Goal: Task Accomplishment & Management: Use online tool/utility

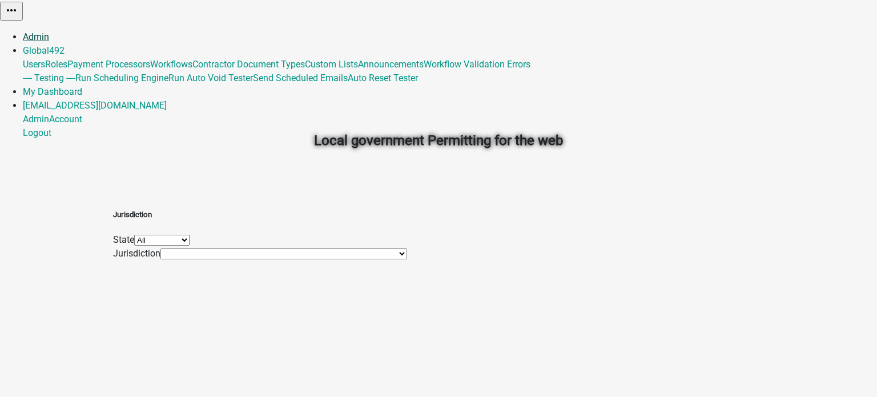
click at [49, 31] on link "Admin" at bounding box center [36, 36] width 26 height 11
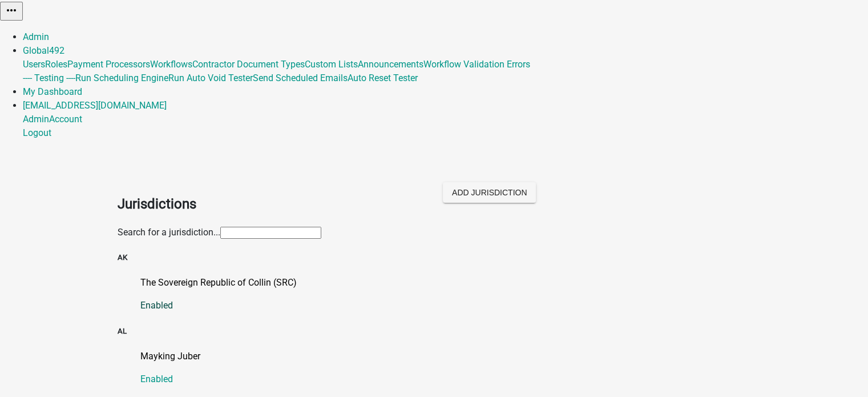
click at [194, 276] on p "The Sovereign Republic of Collin (SRC)" at bounding box center [445, 283] width 611 height 14
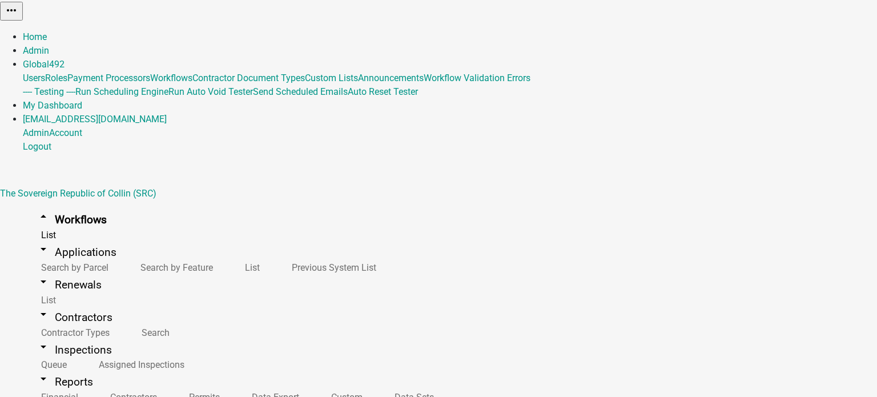
select select "79897ef5-ff32-470f-a3c8-8d023410b5ba"
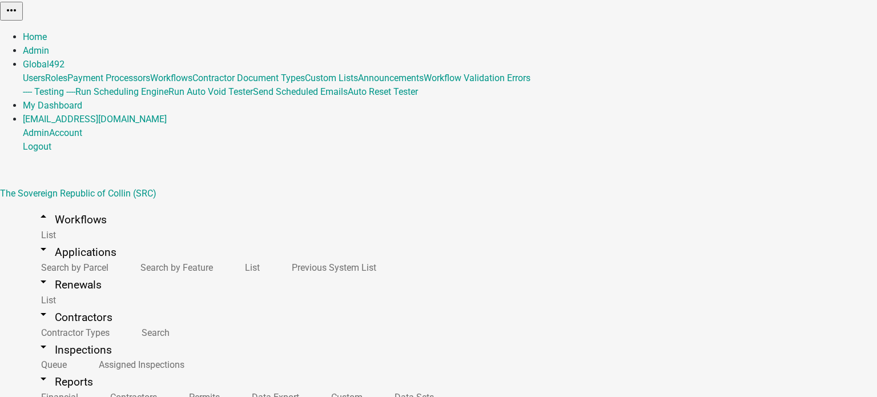
select select "4"
select select "2: Object"
select select
click at [380, 30] on div "Home Admin Global 492 Users Roles Payment Processors Workflows Contractor Docum…" at bounding box center [438, 91] width 877 height 123
click at [377, 30] on div "Home Admin Global 492 Users Roles Payment Processors Workflows Contractor Docum…" at bounding box center [438, 91] width 877 height 123
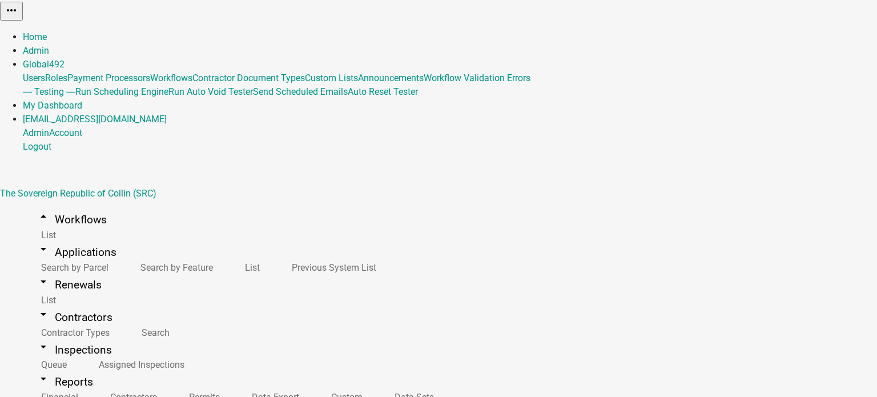
click at [388, 30] on div "Home Admin Global 492 Users Roles Payment Processors Workflows Contractor Docum…" at bounding box center [438, 91] width 877 height 123
click at [390, 30] on div "Home Admin Global 492 Users Roles Payment Processors Workflows Contractor Docum…" at bounding box center [438, 91] width 877 height 123
click at [352, 30] on div "Home Admin Global 492 Users Roles Payment Processors Workflows Contractor Docum…" at bounding box center [438, 91] width 877 height 123
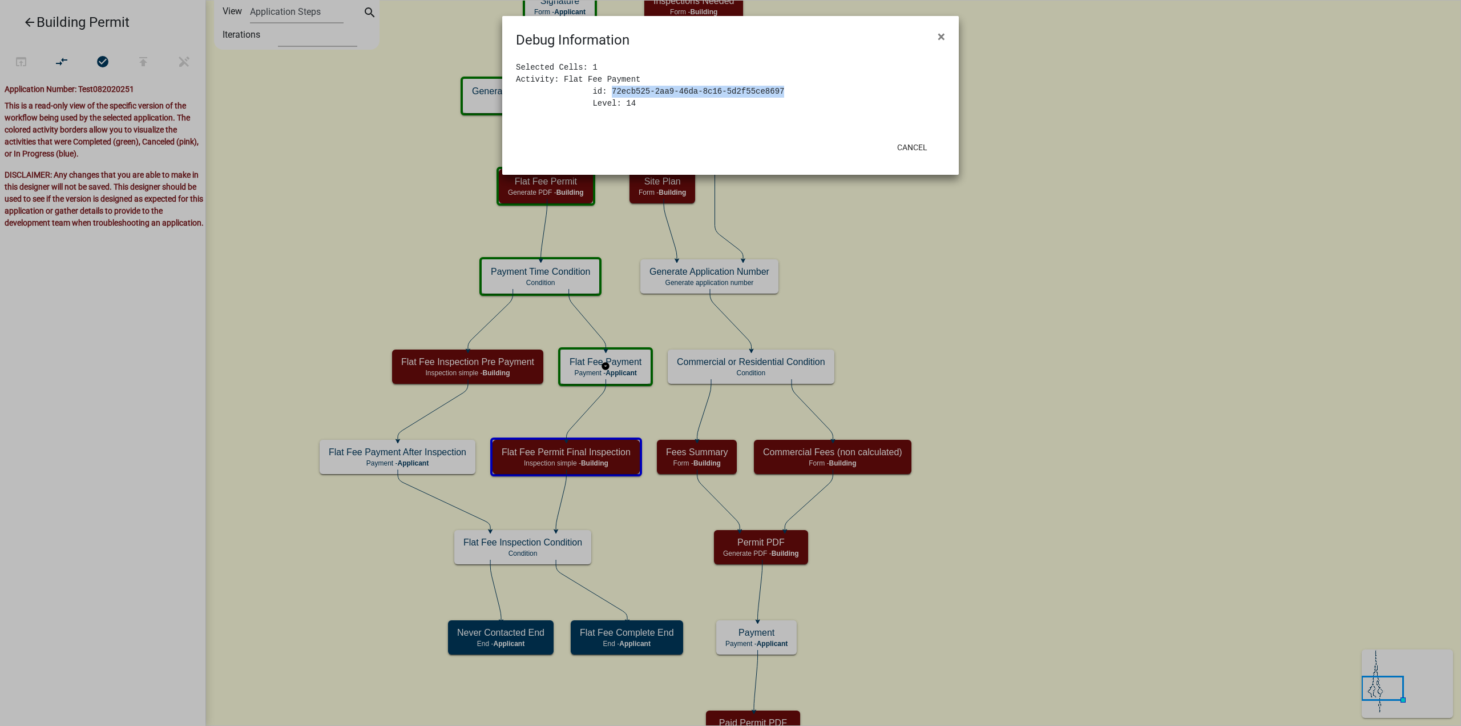
drag, startPoint x: 605, startPoint y: 90, endPoint x: 814, endPoint y: 91, distance: 209.5
click at [814, 91] on pre "Selected Cells: 1 Activity: Flat Fee Payment id: 72ecb525-2aa9-46da-8c16-5d2f55…" at bounding box center [730, 86] width 429 height 48
copy pre "72ecb525-2aa9-46da-8c16-5d2f55ce8697"
click at [912, 147] on button "Cancel" at bounding box center [912, 147] width 49 height 21
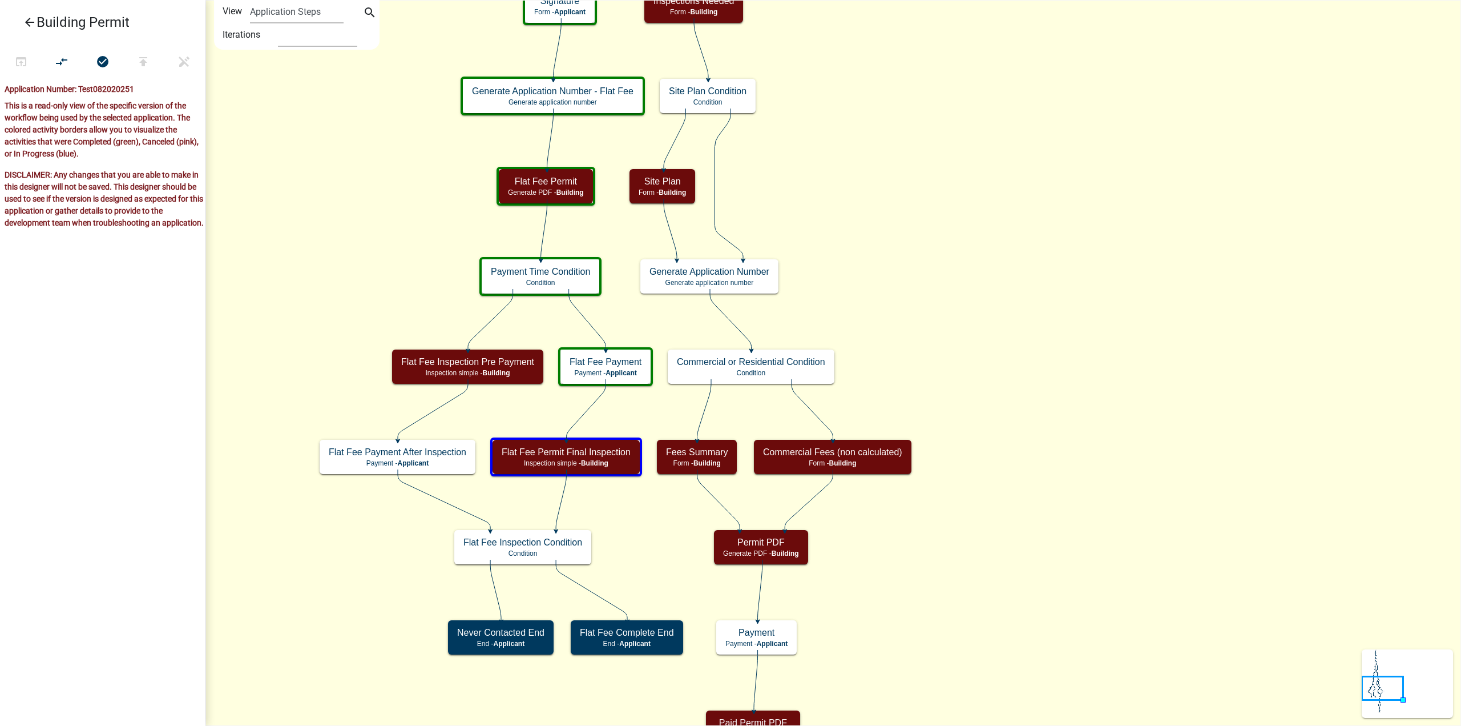
click at [333, 213] on icon "Start Start - Applicant Search Parcel Data Parcel search - Applicant Applicant …" at bounding box center [833, 553] width 1255 height 1104
click at [359, 257] on icon "Start Start - Applicant Search Parcel Data Parcel search - Applicant Applicant …" at bounding box center [833, 553] width 1255 height 1104
drag, startPoint x: 1033, startPoint y: 541, endPoint x: 851, endPoint y: 226, distance: 364.2
click at [1033, 541] on icon "Start Start - Applicant Search Parcel Data Parcel search - Applicant Applicant …" at bounding box center [833, 553] width 1255 height 1104
click at [372, 9] on icon "search" at bounding box center [370, 14] width 14 height 16
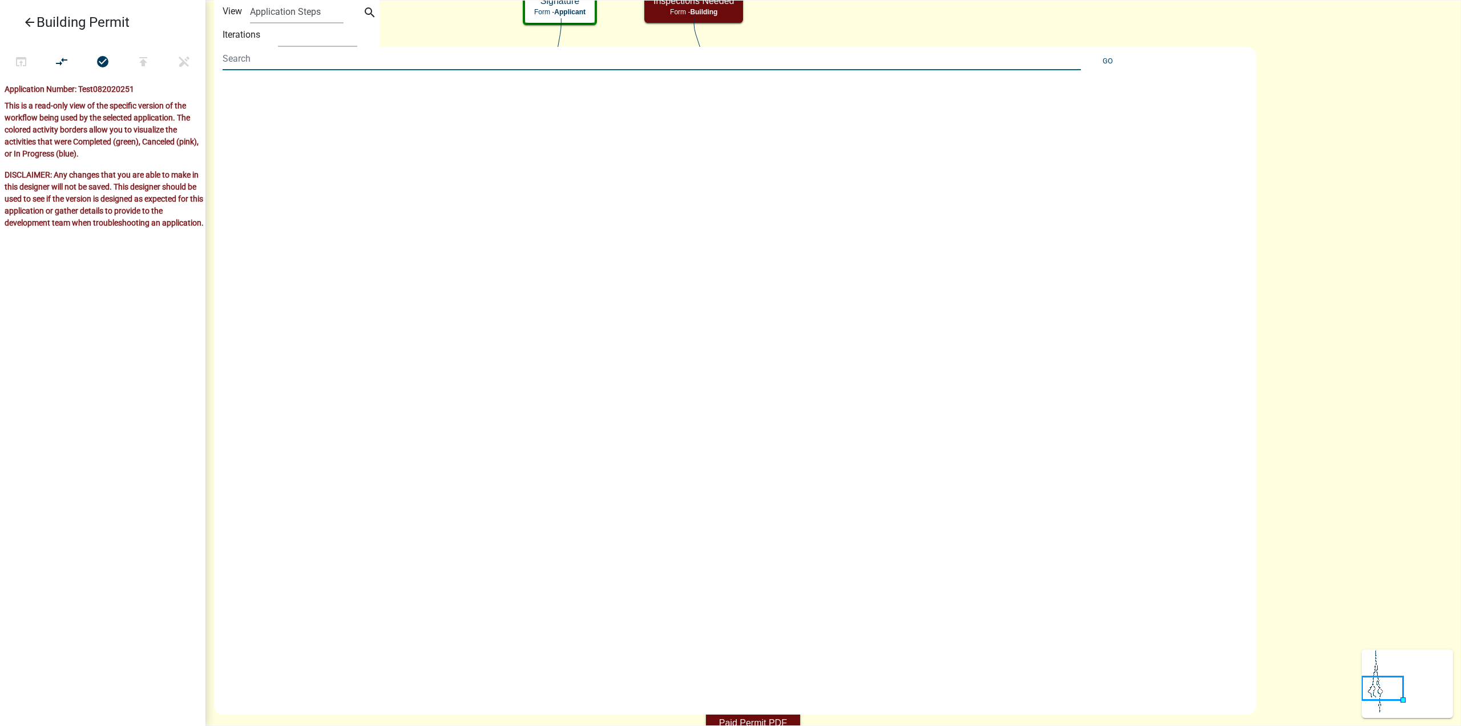
click at [318, 61] on input at bounding box center [652, 58] width 859 height 23
type input "payment"
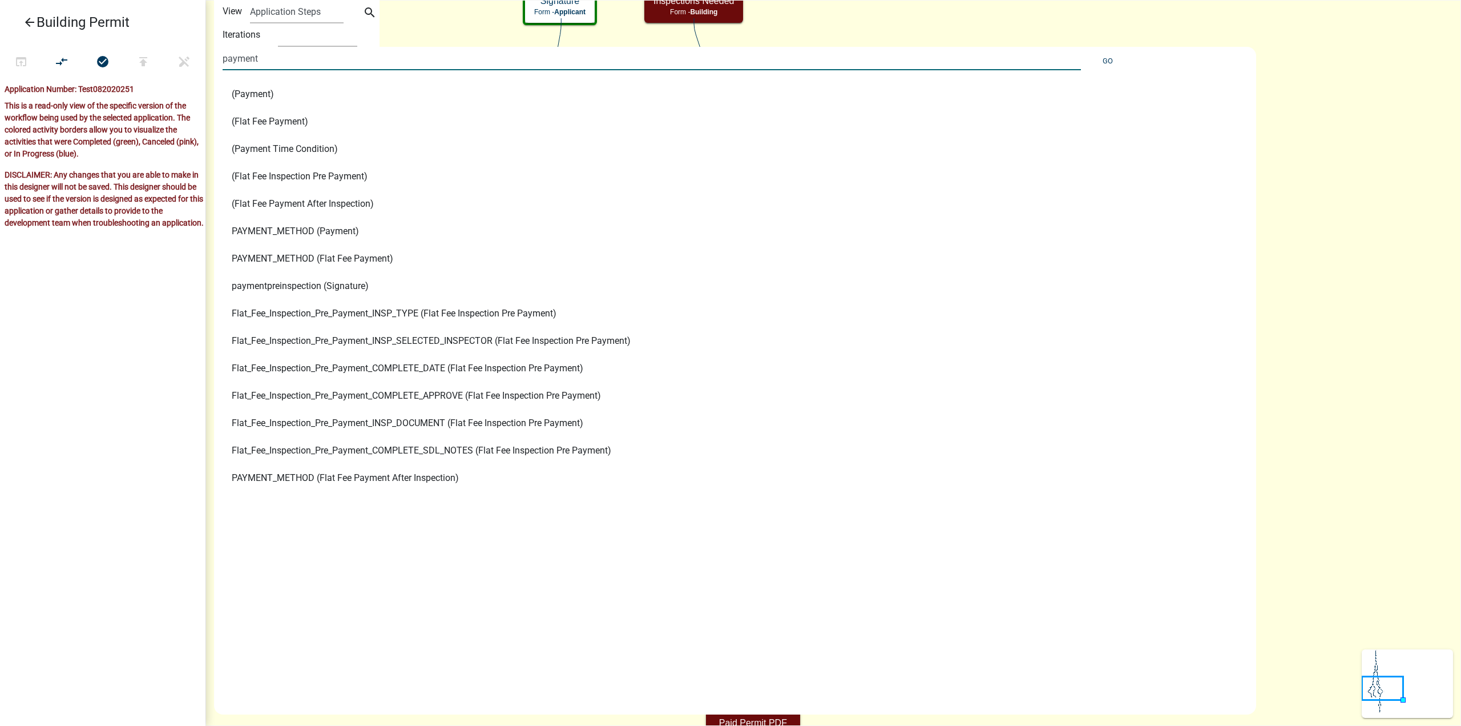
click at [259, 95] on span "(Payment)" at bounding box center [253, 94] width 42 height 9
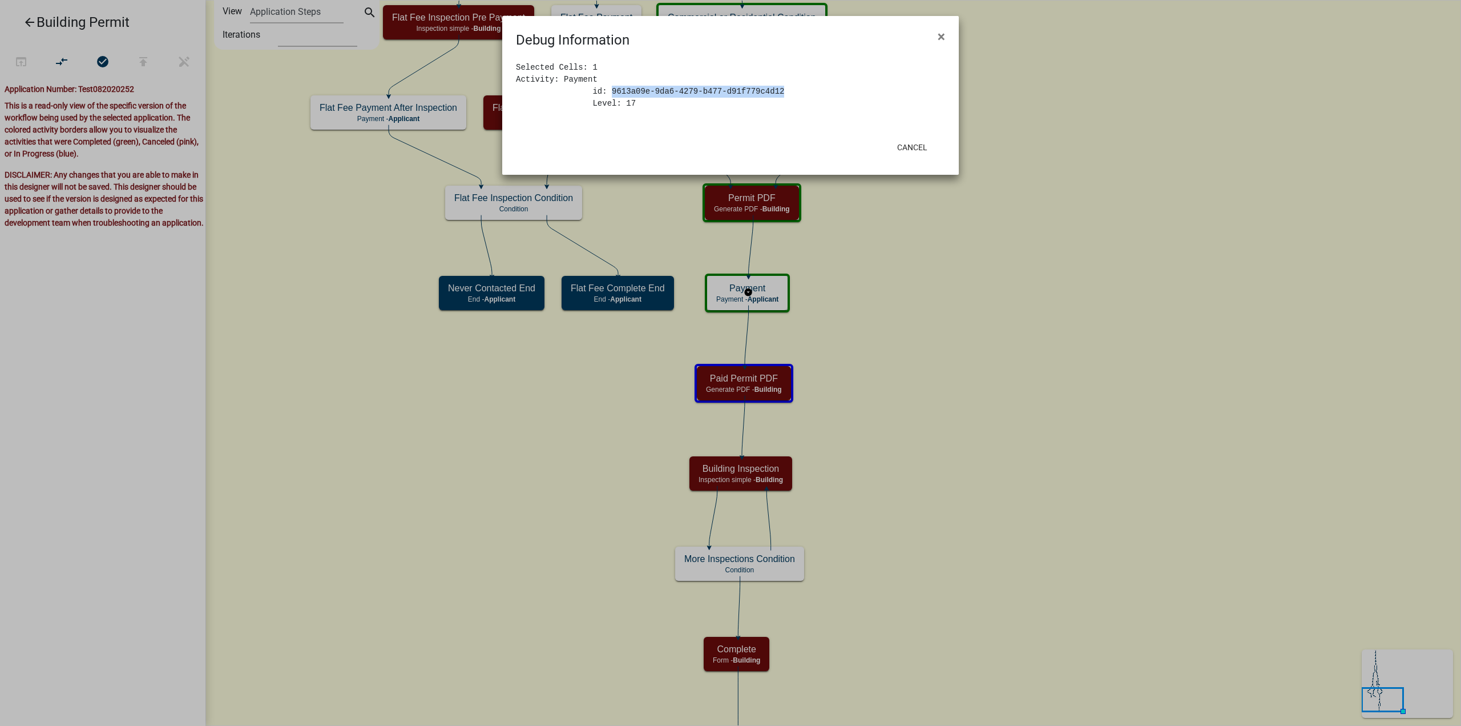
drag, startPoint x: 604, startPoint y: 91, endPoint x: 783, endPoint y: 90, distance: 179.3
click at [783, 90] on pre "Selected Cells: 1 Activity: Payment id: 9613a09e-9da6-4279-b477-d91f779c4d12 Le…" at bounding box center [730, 86] width 429 height 48
copy pre "9613a09e-9da6-4279-b477-d91f779c4d12"
drag, startPoint x: 912, startPoint y: 144, endPoint x: 881, endPoint y: 151, distance: 32.1
click at [912, 144] on button "Cancel" at bounding box center [912, 147] width 49 height 21
